Goal: Information Seeking & Learning: Learn about a topic

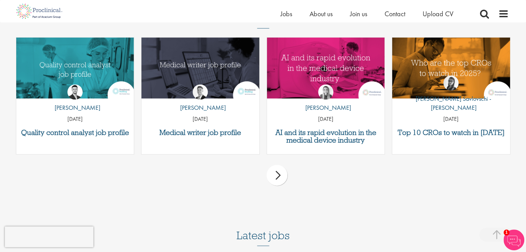
scroll to position [1694, 0]
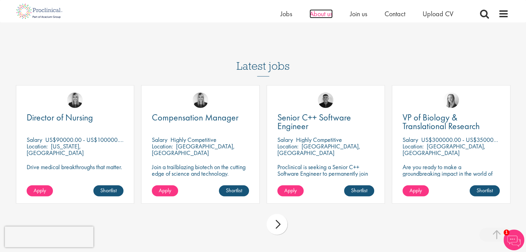
click at [324, 14] on span "About us" at bounding box center [320, 13] width 23 height 9
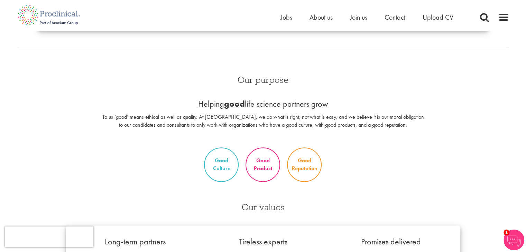
scroll to position [277, 0]
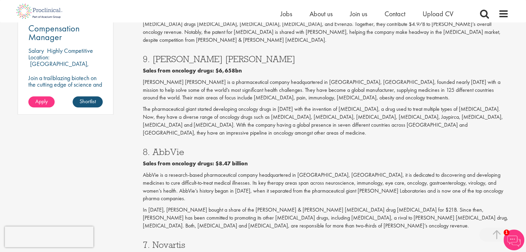
scroll to position [553, 0]
